Goal: Task Accomplishment & Management: Manage account settings

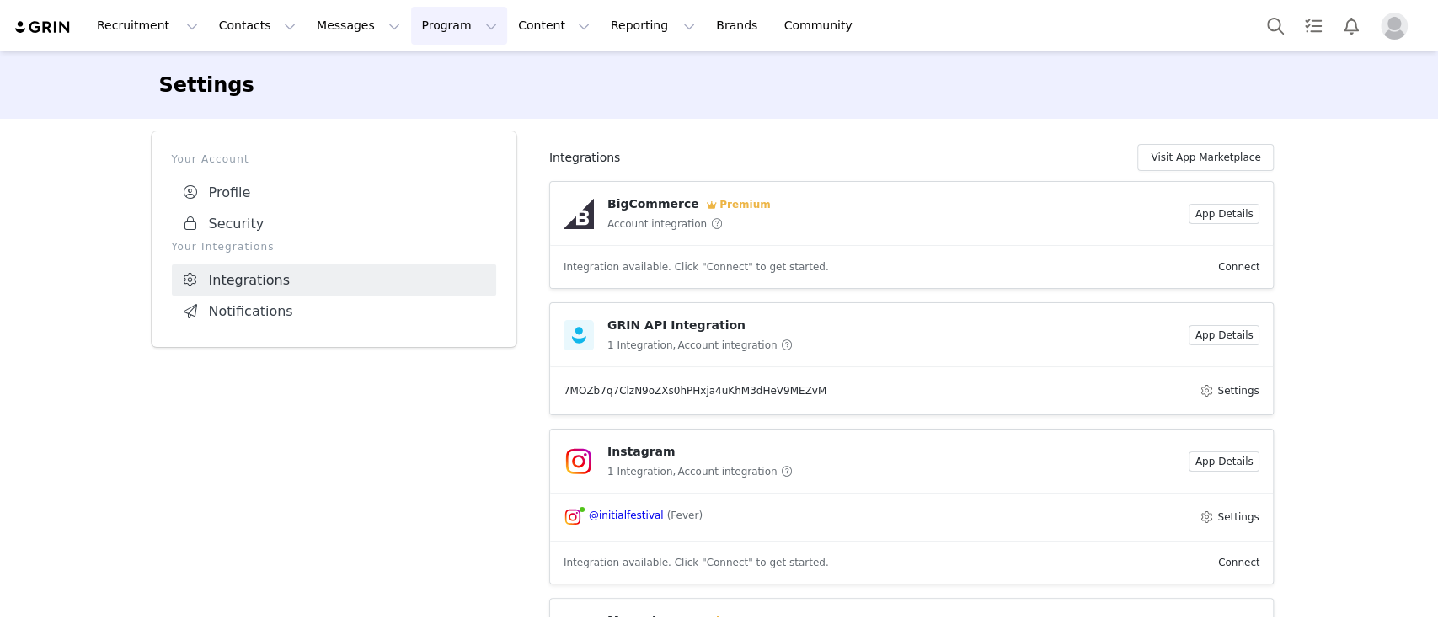
click at [422, 35] on button "Program Program" at bounding box center [459, 26] width 96 height 38
click at [461, 70] on div "Activations" at bounding box center [436, 75] width 113 height 18
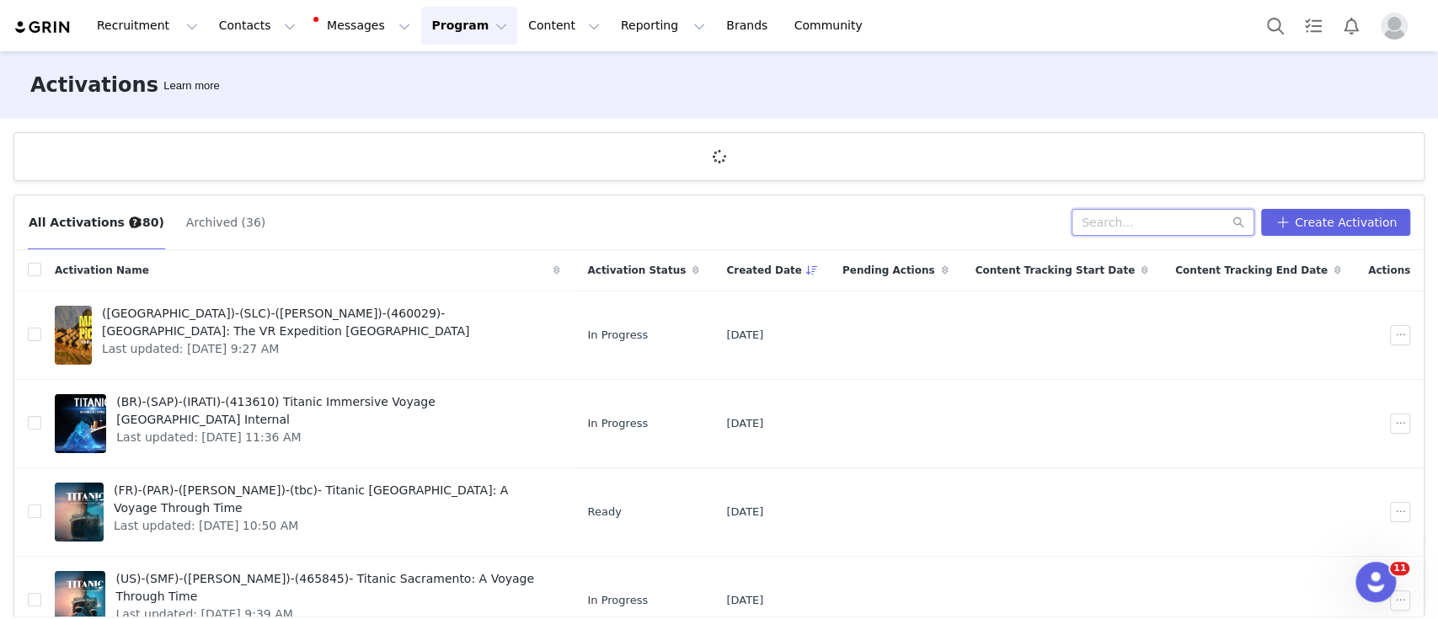
click at [1102, 230] on input "text" at bounding box center [1162, 222] width 183 height 27
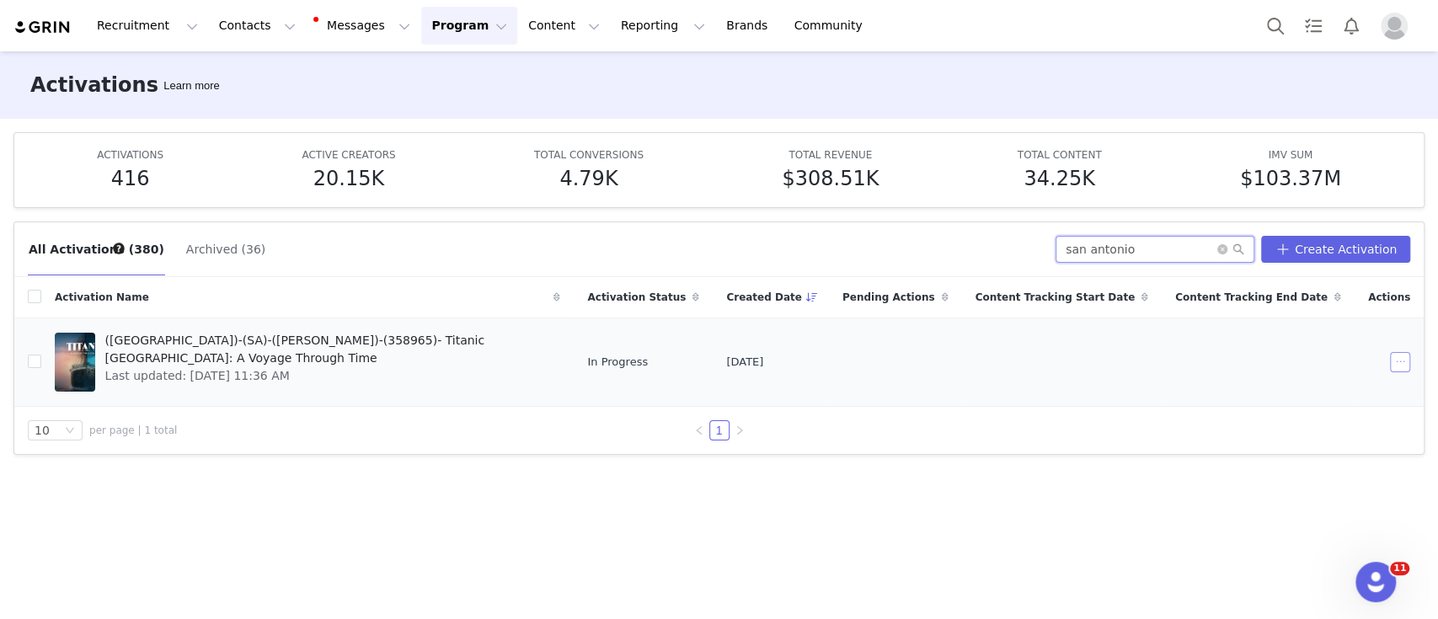
type input "san antonio"
click at [1395, 363] on button "button" at bounding box center [1400, 362] width 20 height 20
click at [1278, 382] on span at bounding box center [1277, 391] width 17 height 19
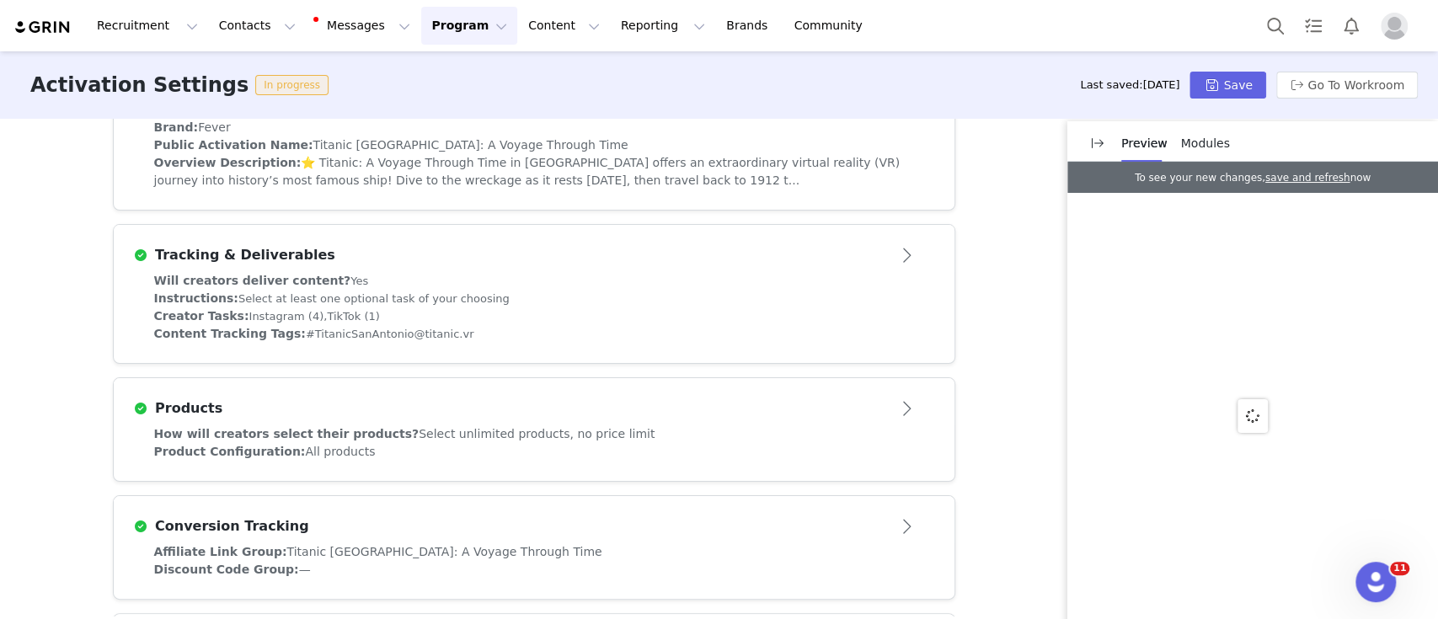
scroll to position [462, 0]
